Goal: Transaction & Acquisition: Purchase product/service

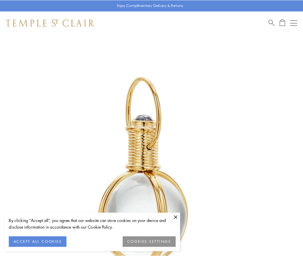
scroll to position [151, 0]
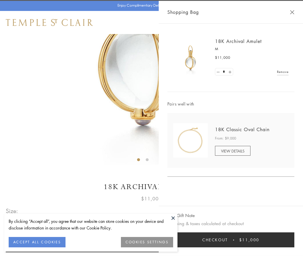
click at [231, 240] on button "Checkout $11,000" at bounding box center [230, 240] width 127 height 15
